Goal: Check status: Check status

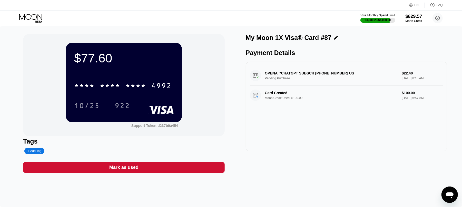
click at [37, 18] on icon at bounding box center [31, 18] width 24 height 9
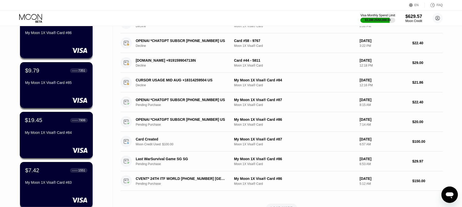
scroll to position [171, 0]
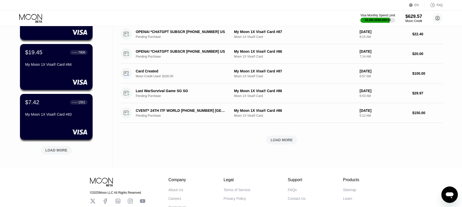
click at [62, 151] on div "LOAD MORE" at bounding box center [56, 150] width 22 height 5
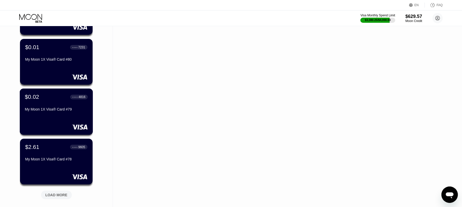
scroll to position [460, 0]
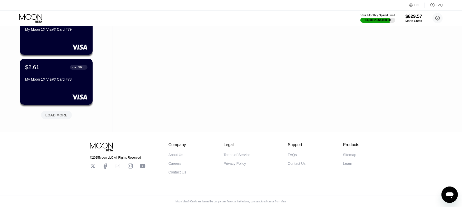
click at [66, 113] on div "LOAD MORE" at bounding box center [56, 115] width 22 height 5
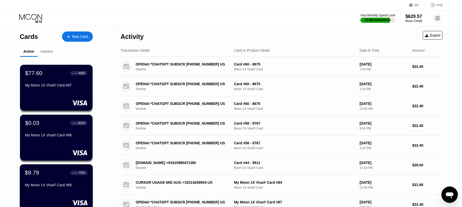
scroll to position [68, 0]
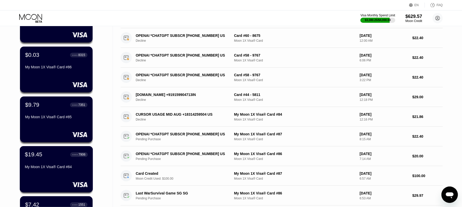
click at [49, 157] on div "$19.45 ● ● ● ● 7906" at bounding box center [56, 155] width 63 height 7
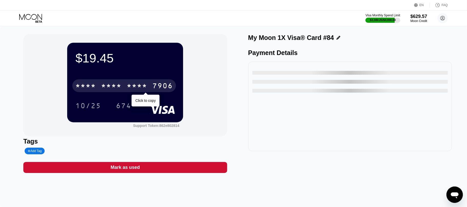
click at [119, 84] on div "* * * *" at bounding box center [111, 87] width 21 height 8
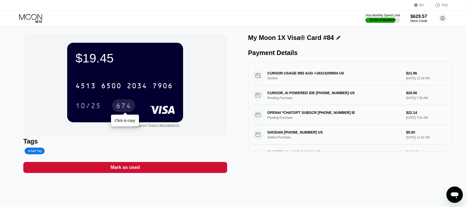
click at [125, 105] on div "674" at bounding box center [123, 107] width 15 height 8
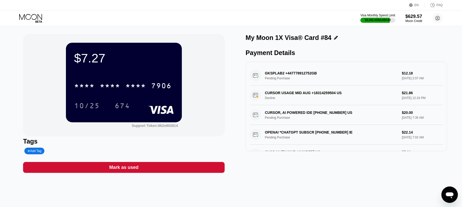
click at [207, 17] on div "Visa Monthly Spend Limit $3,392.43 / $4,000.00 $629.57 Moon Credit [EMAIL_ADDRE…" at bounding box center [231, 18] width 462 height 15
